Goal: Task Accomplishment & Management: Manage account settings

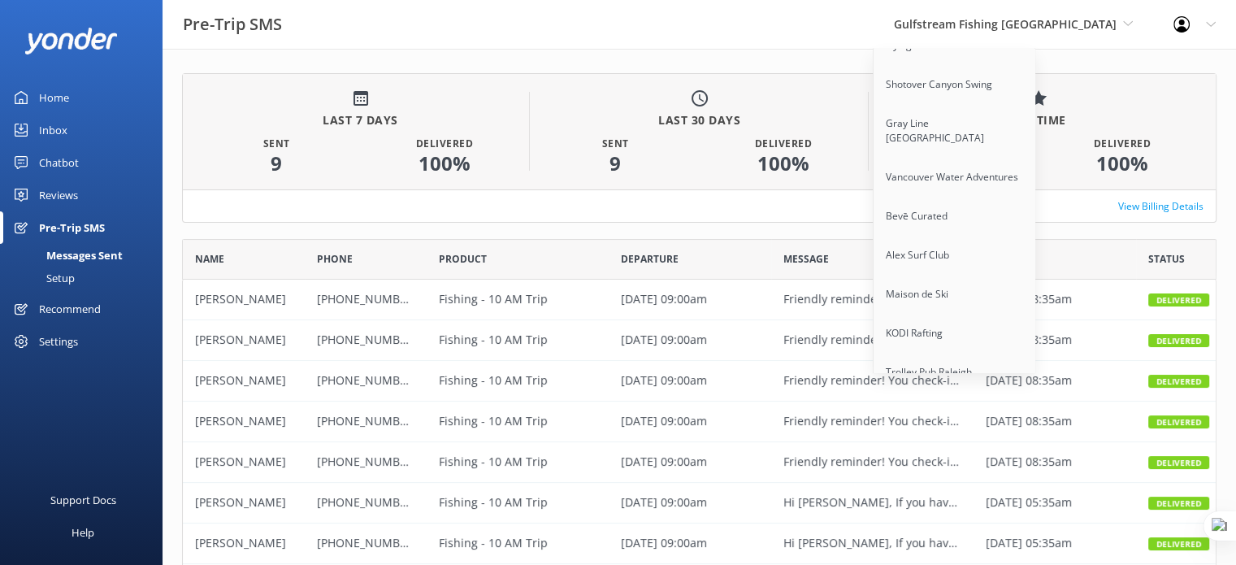
scroll to position [13116, 0]
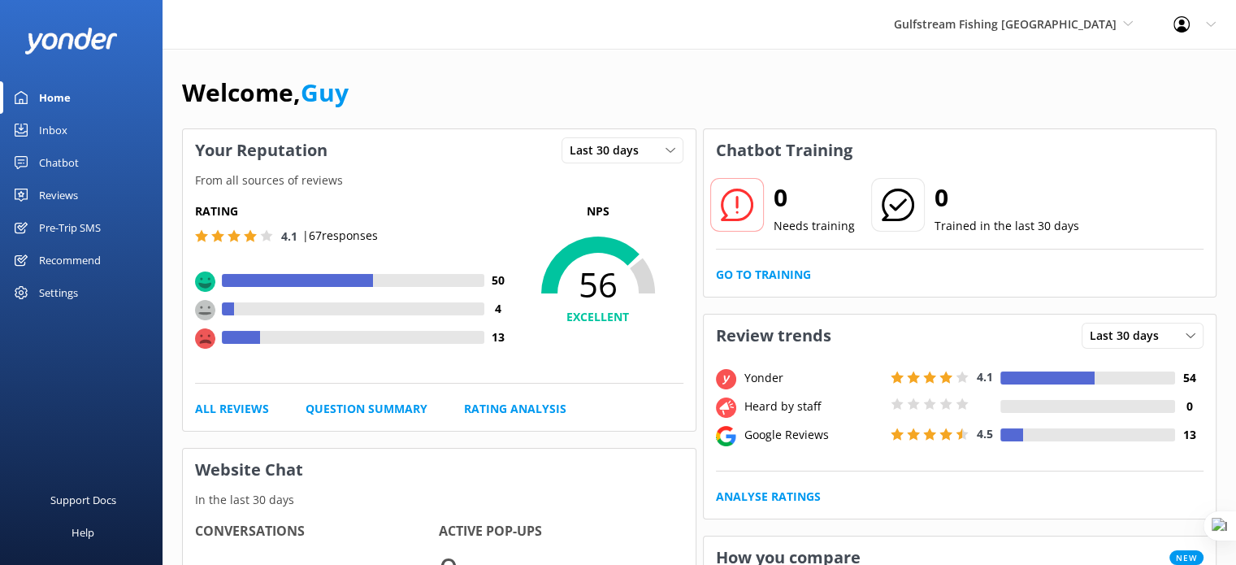
click at [66, 152] on div "Chatbot" at bounding box center [59, 162] width 40 height 32
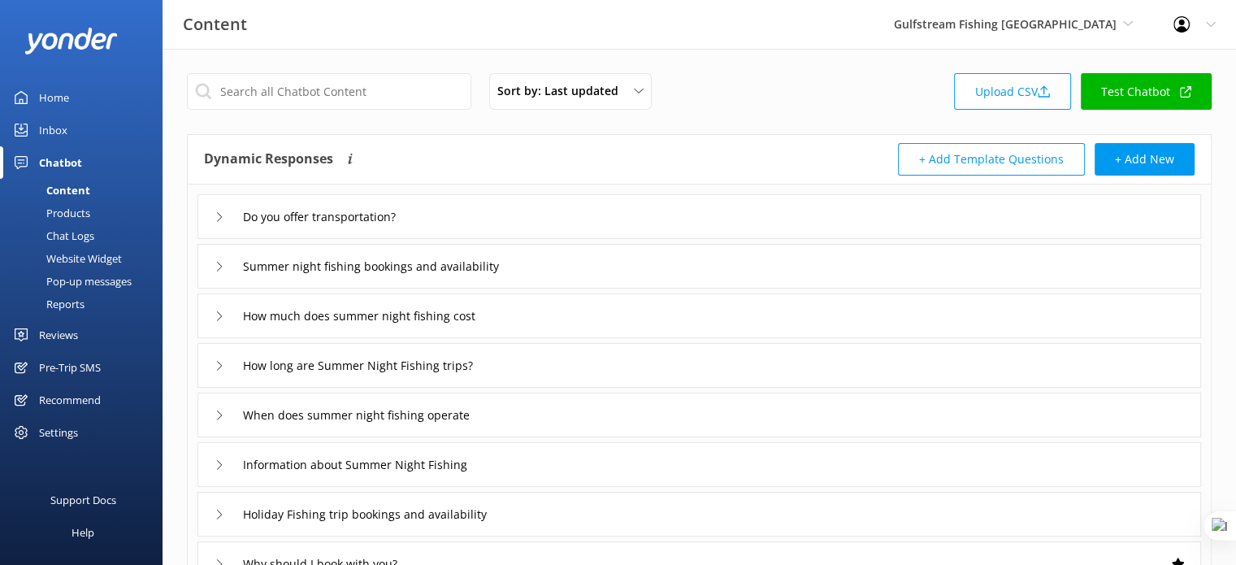
click at [68, 216] on div "Products" at bounding box center [50, 212] width 80 height 23
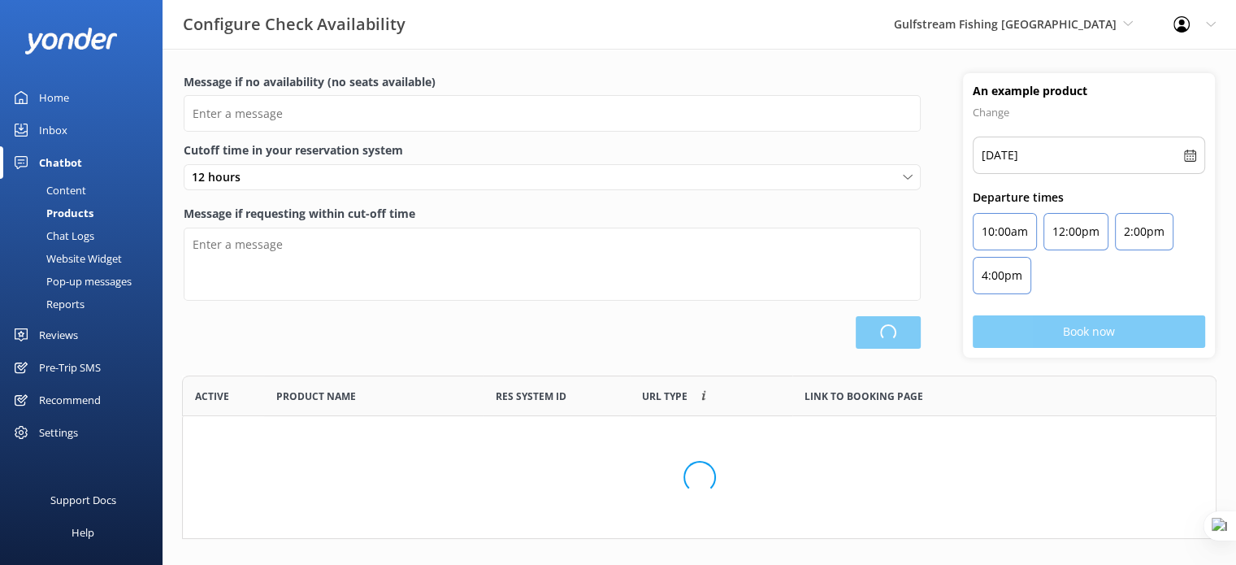
scroll to position [431, 1021]
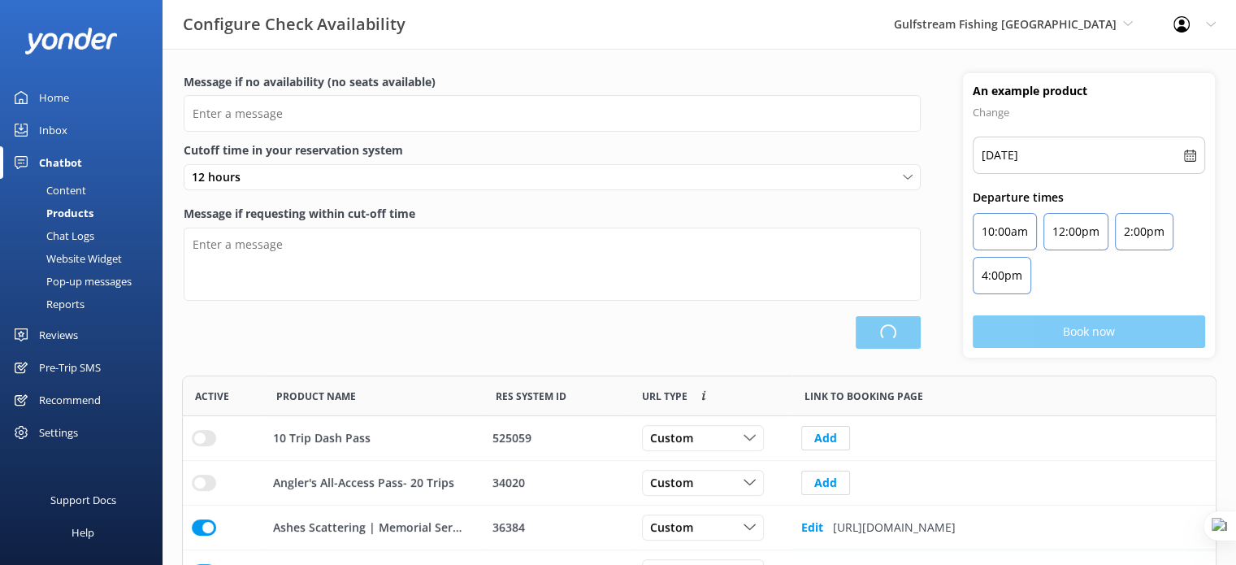
type input "Ahoy! Looks like our ship's rocking a full house! Try another date."
type textarea "Our online booking system closes {hours} prior to departure. Please contact us …"
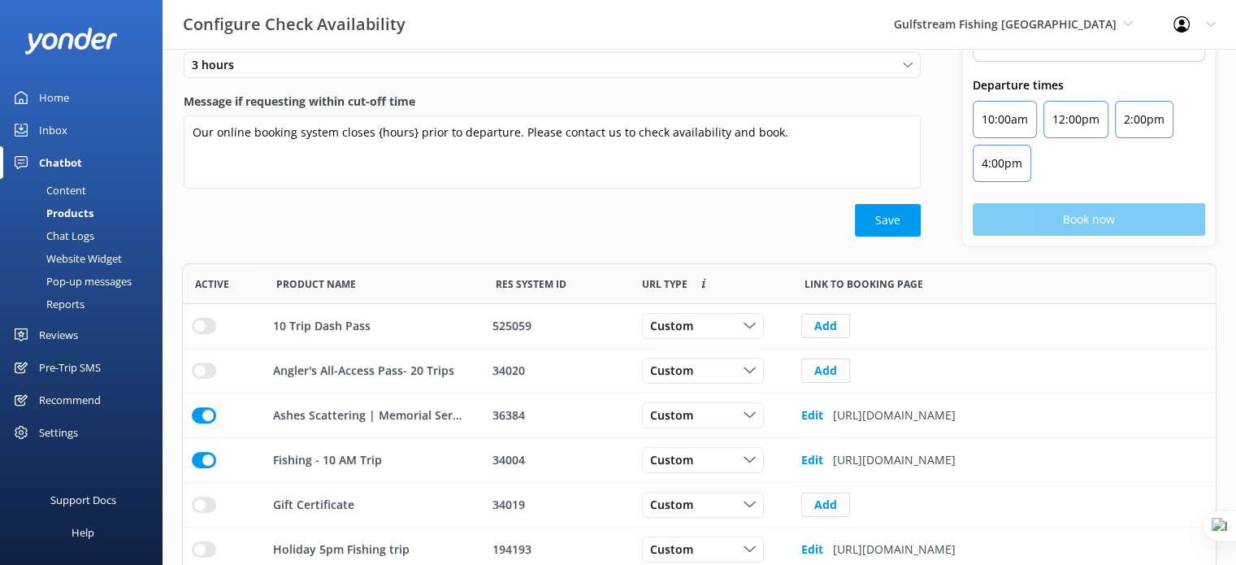
scroll to position [253, 0]
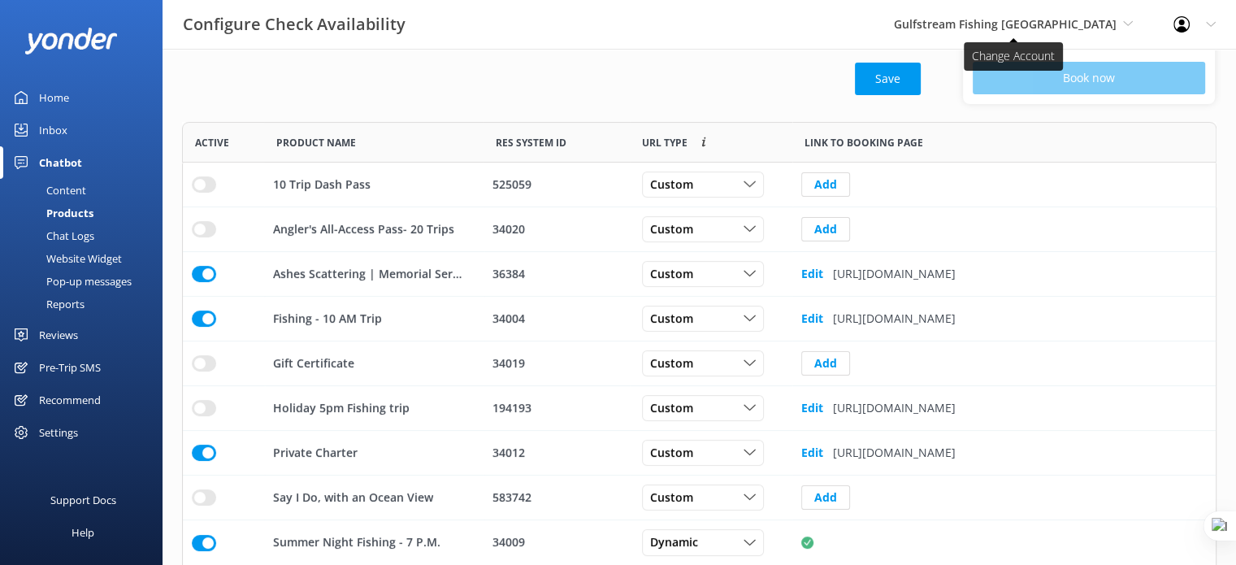
click at [1055, 24] on span "Gulfstream Fishing [GEOGRAPHIC_DATA]" at bounding box center [1005, 23] width 223 height 15
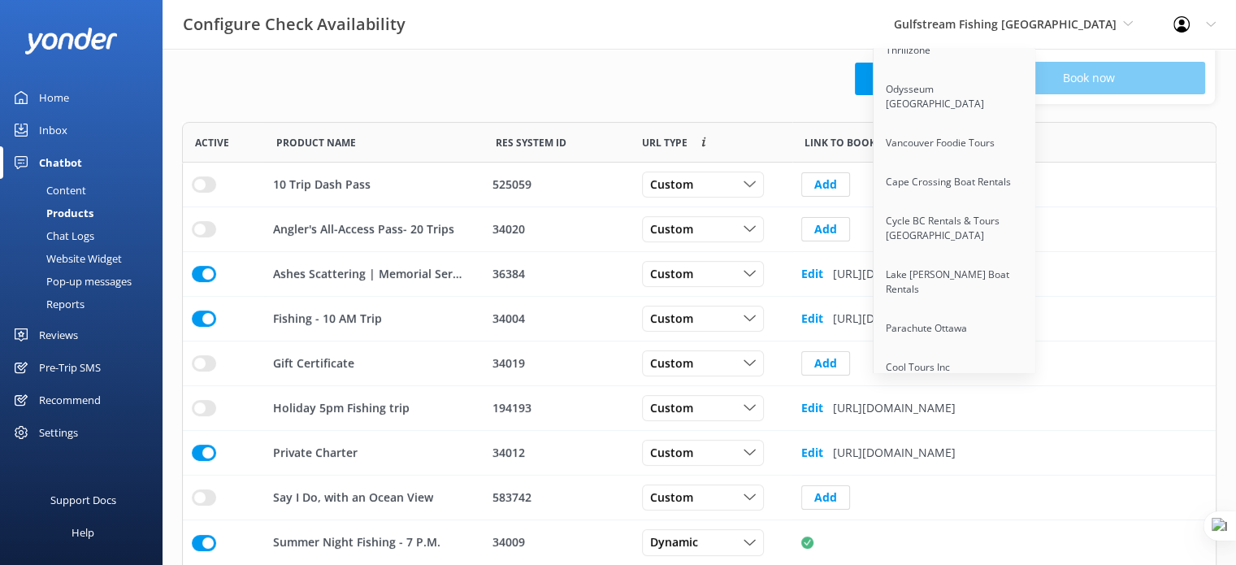
scroll to position [13116, 0]
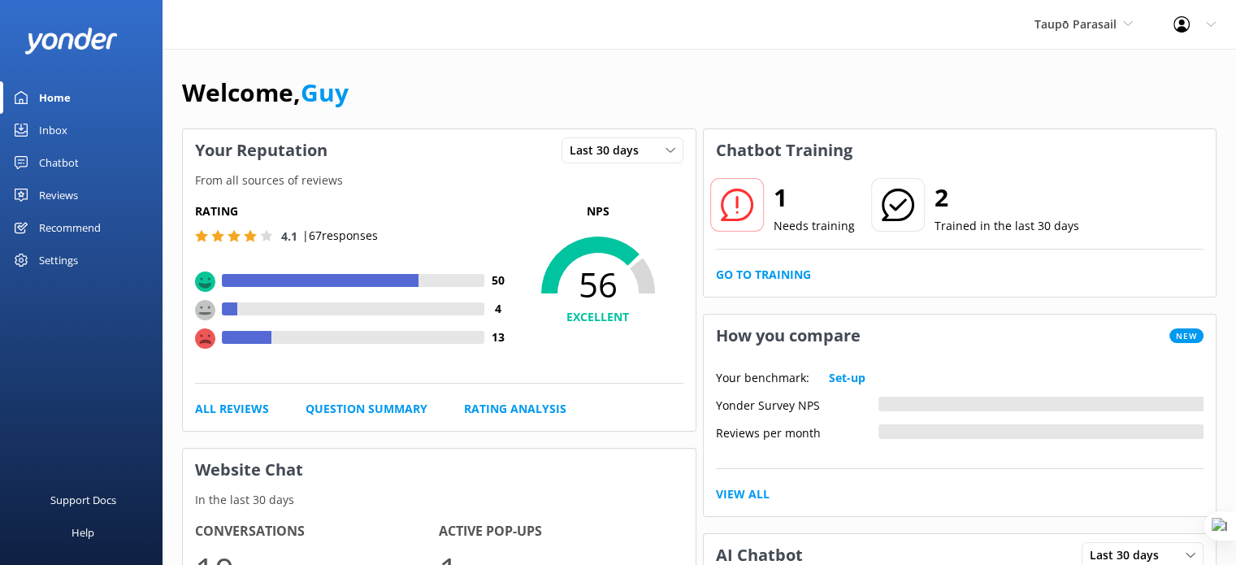
click at [77, 161] on div "Chatbot" at bounding box center [59, 162] width 40 height 32
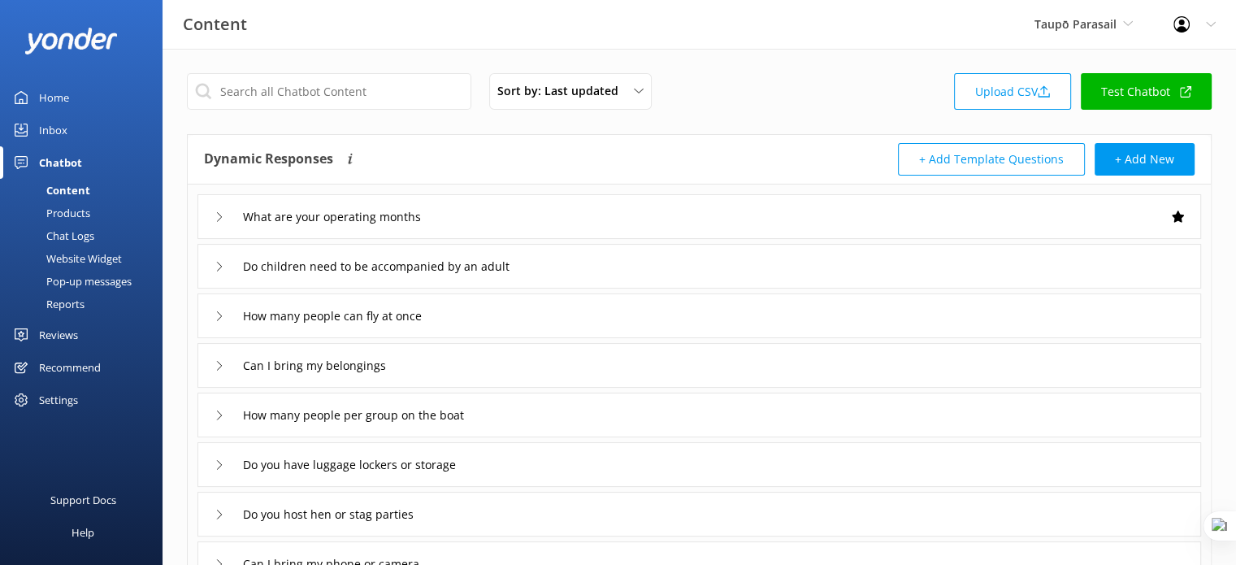
click at [78, 218] on div "Products" at bounding box center [50, 212] width 80 height 23
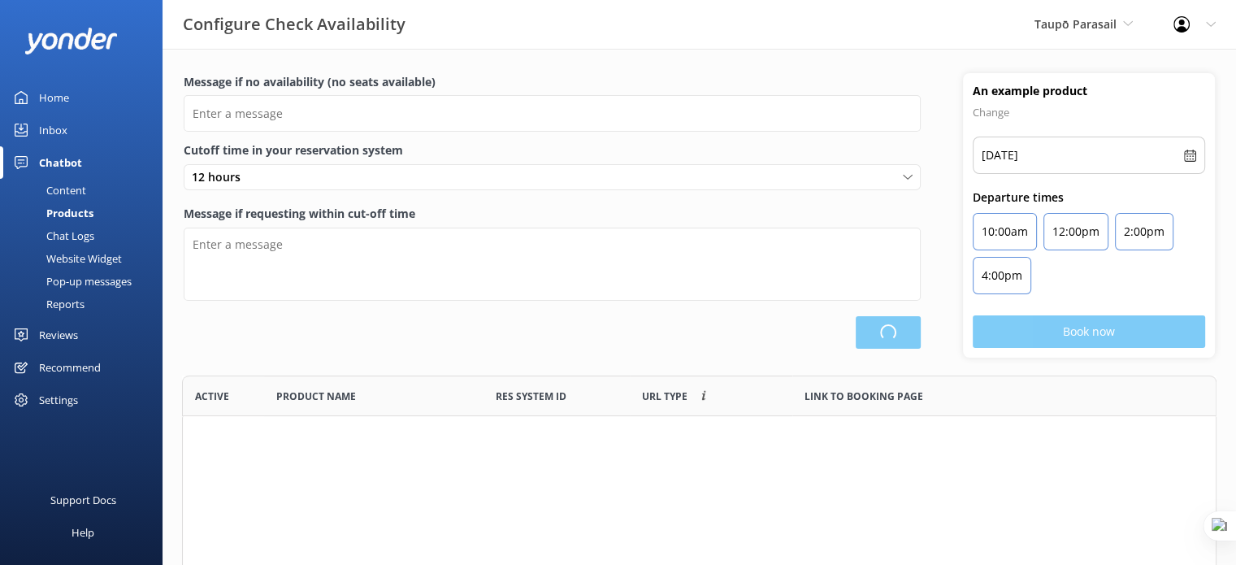
scroll to position [431, 1021]
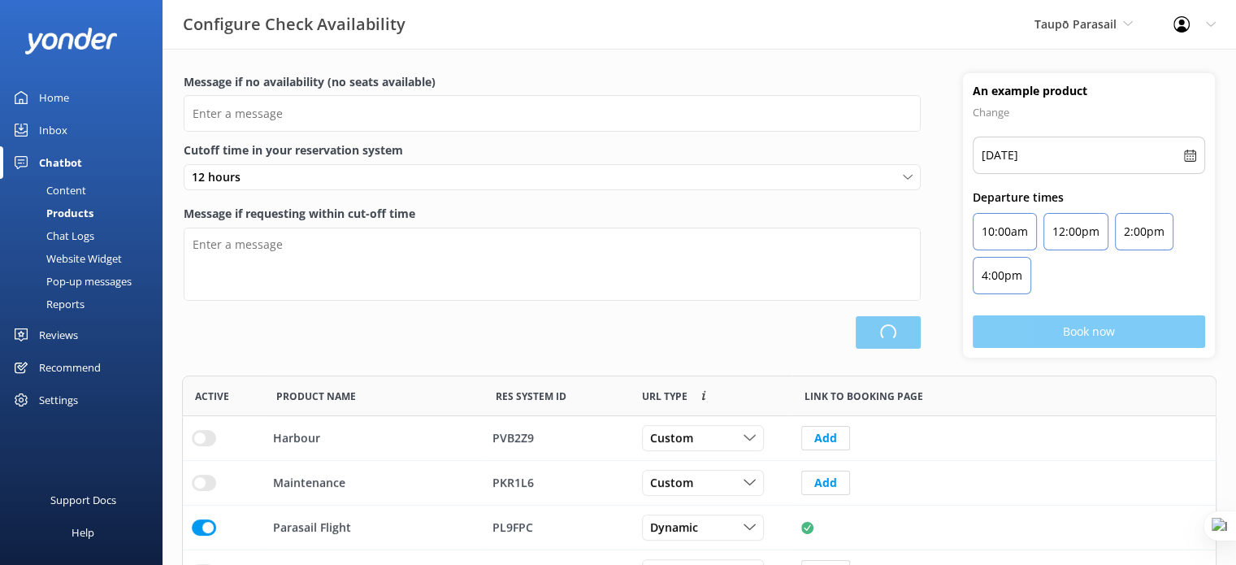
type input "There are no seats available, please check an alternative day"
type textarea "Our online booking system closes {hours} prior to departure. Please contact us …"
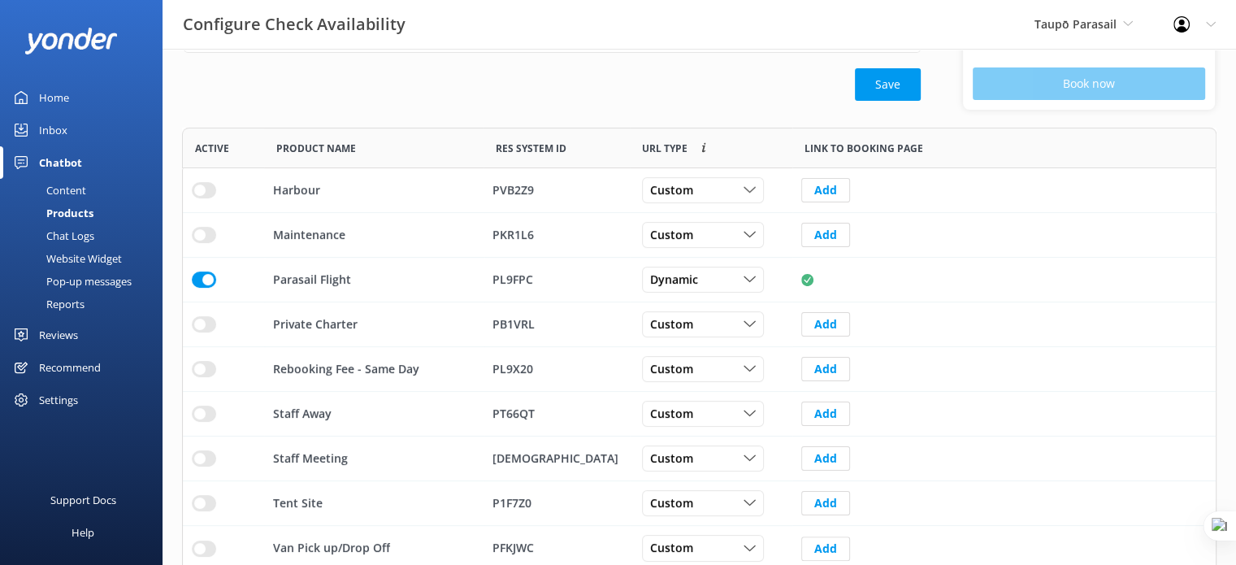
scroll to position [253, 0]
